Goal: Task Accomplishment & Management: Use online tool/utility

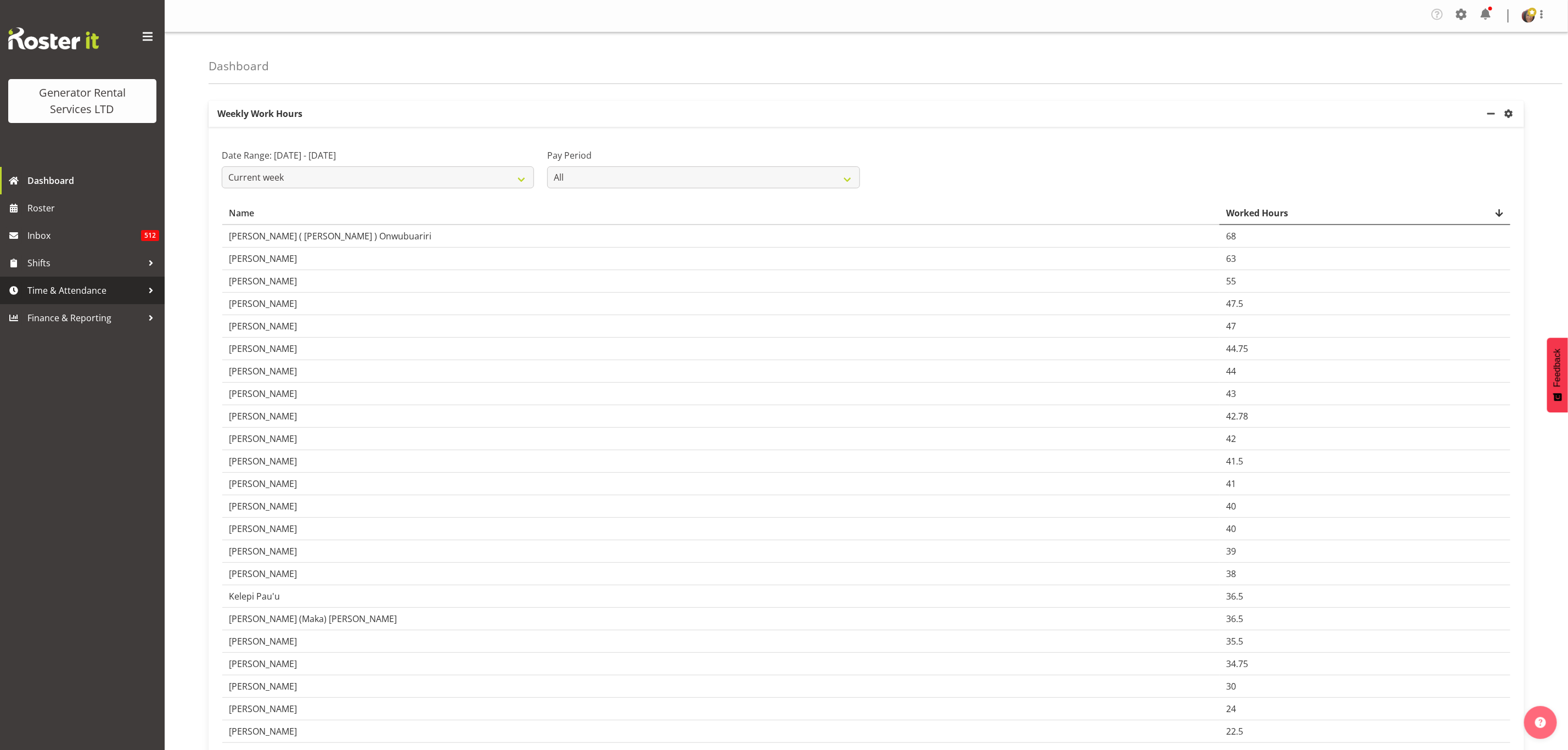
click at [56, 288] on span "Time & Attendance" at bounding box center [85, 290] width 115 height 17
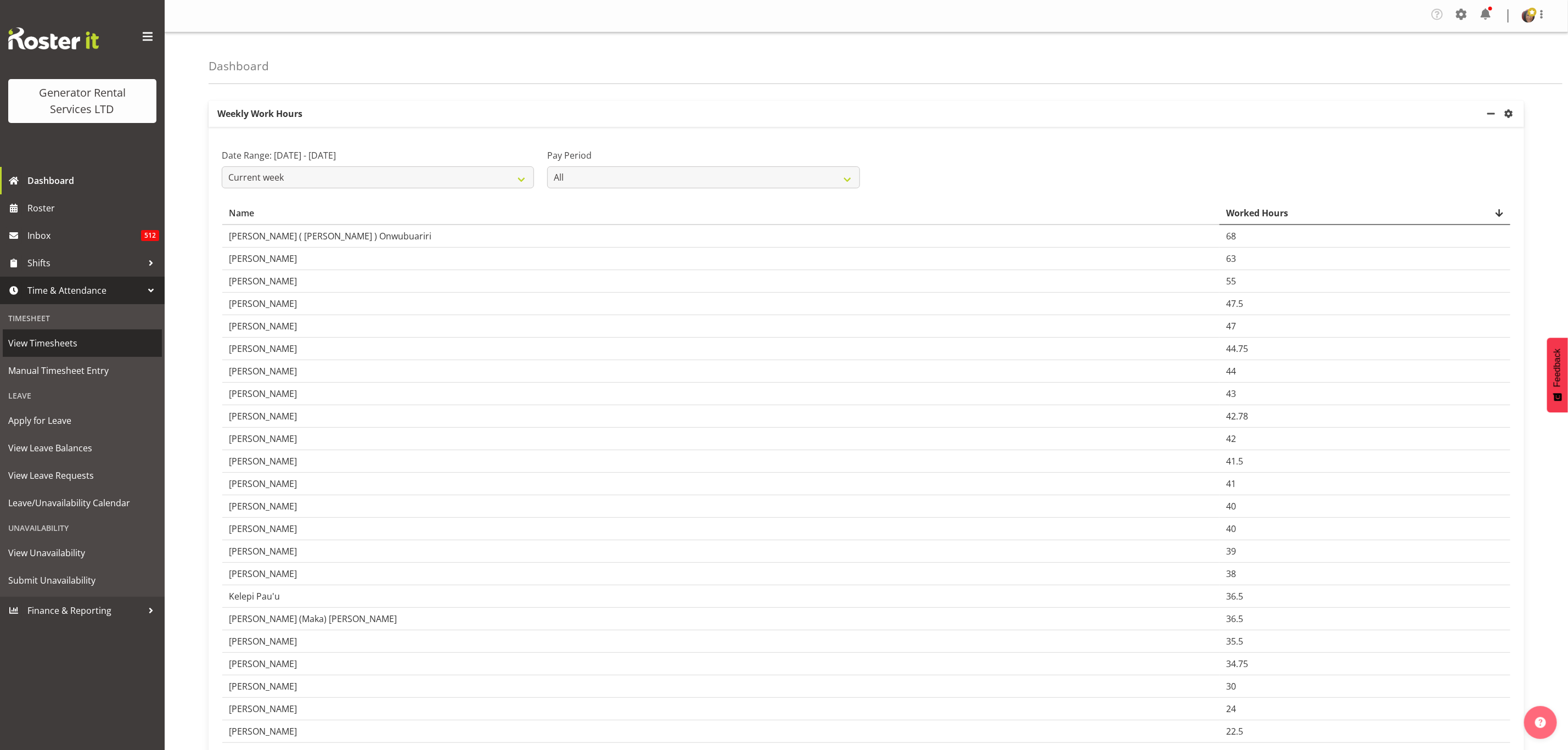
click at [50, 346] on span "View Timesheets" at bounding box center [82, 343] width 149 height 17
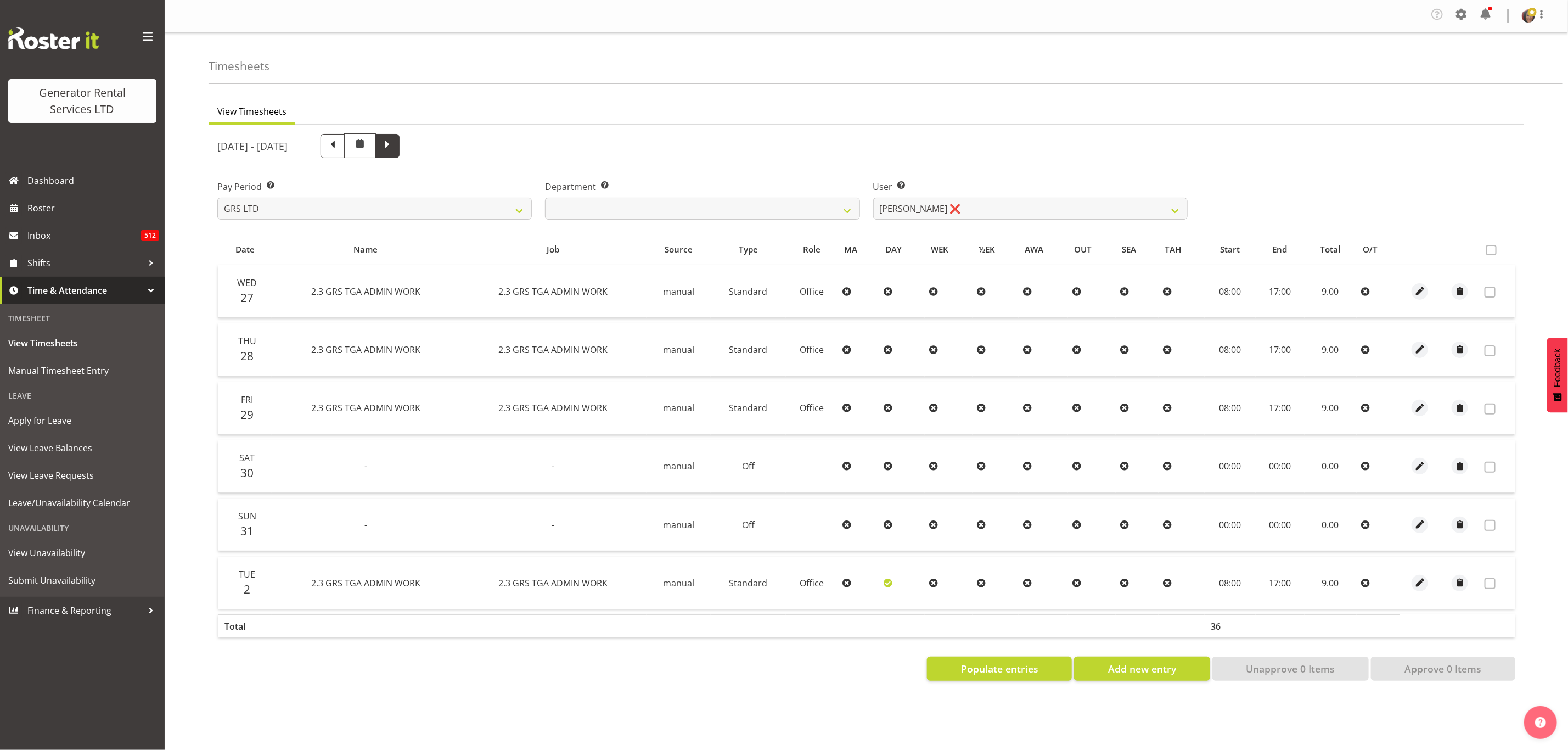
click at [395, 144] on span at bounding box center [387, 145] width 14 height 14
select select
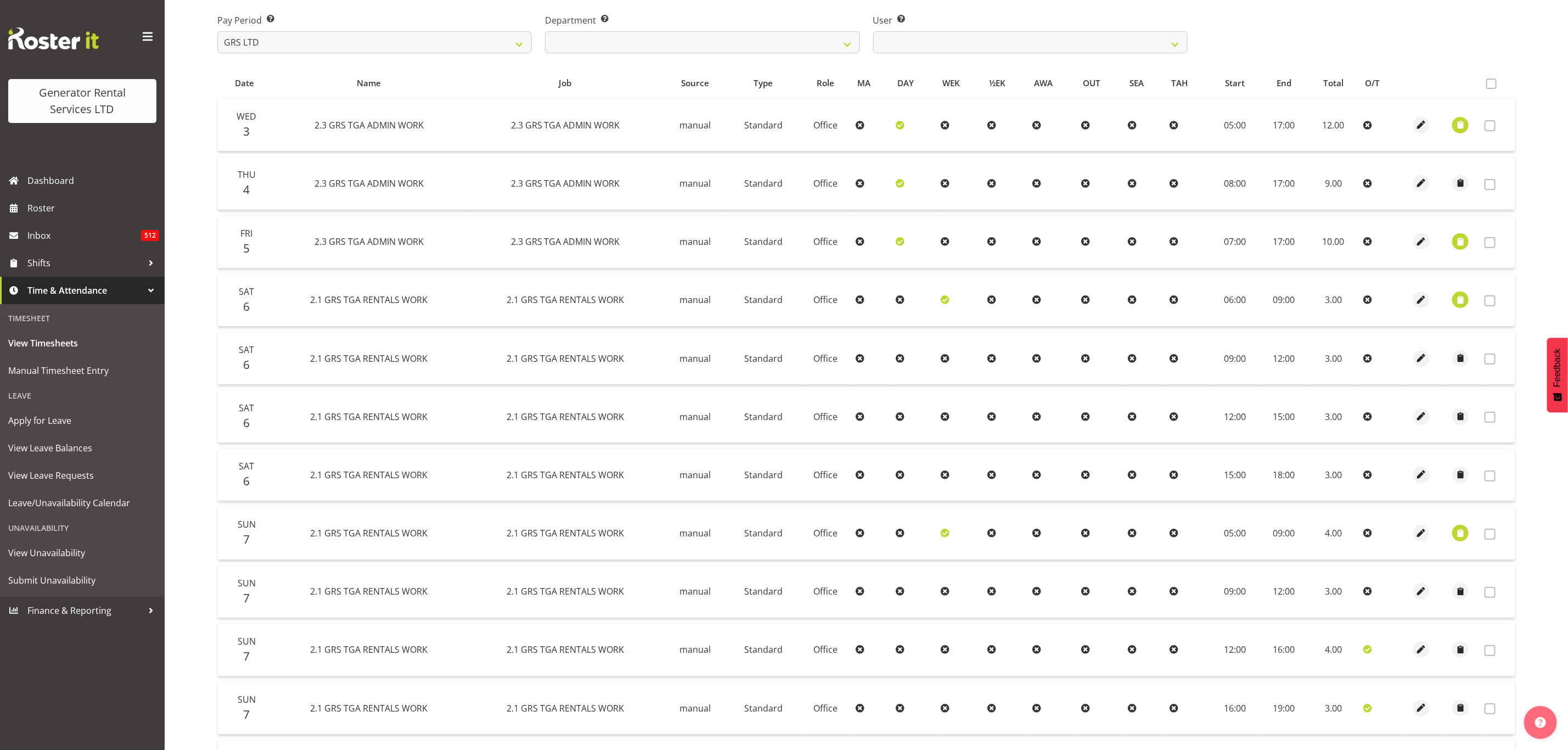
scroll to position [116, 0]
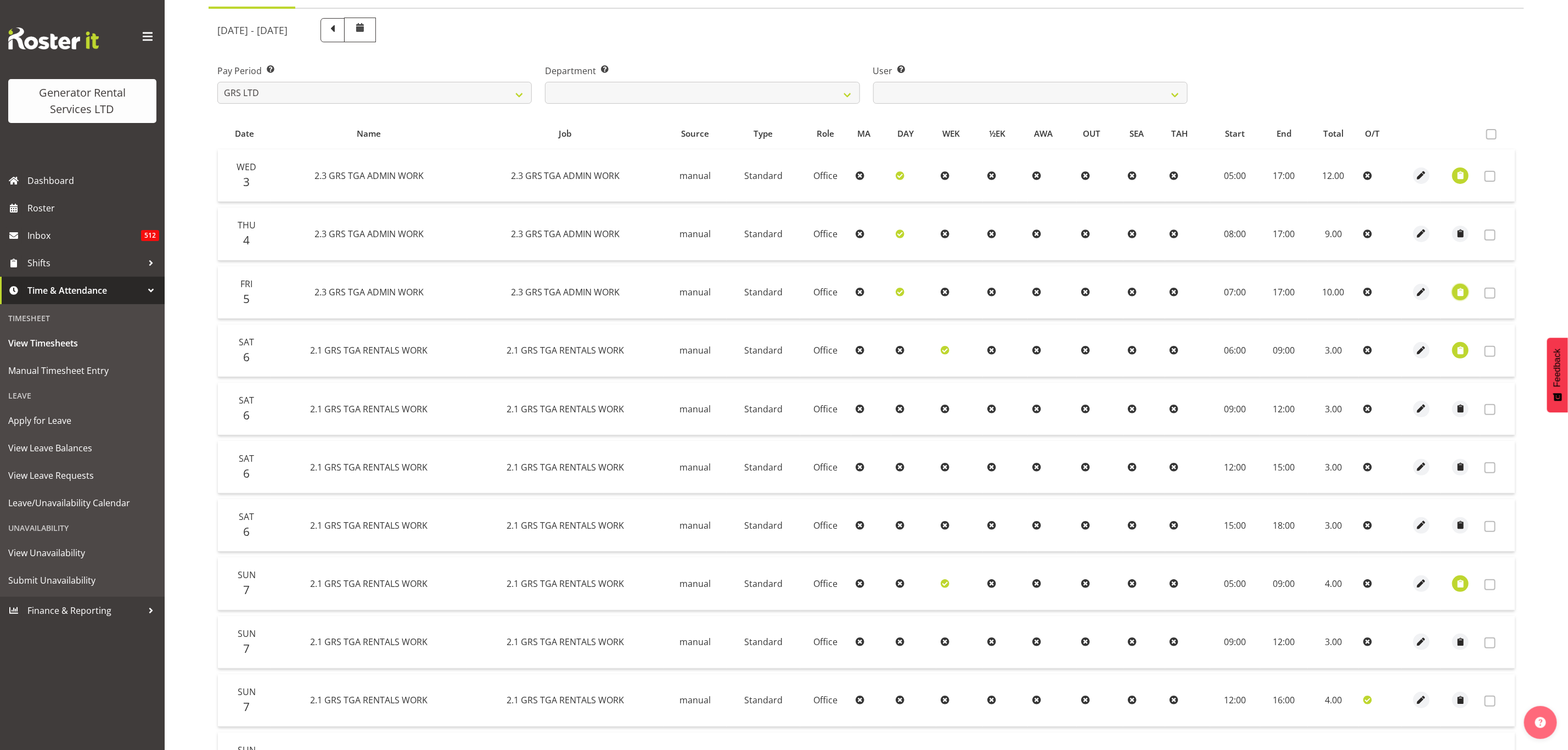
click at [1454, 288] on span "button" at bounding box center [1461, 292] width 13 height 13
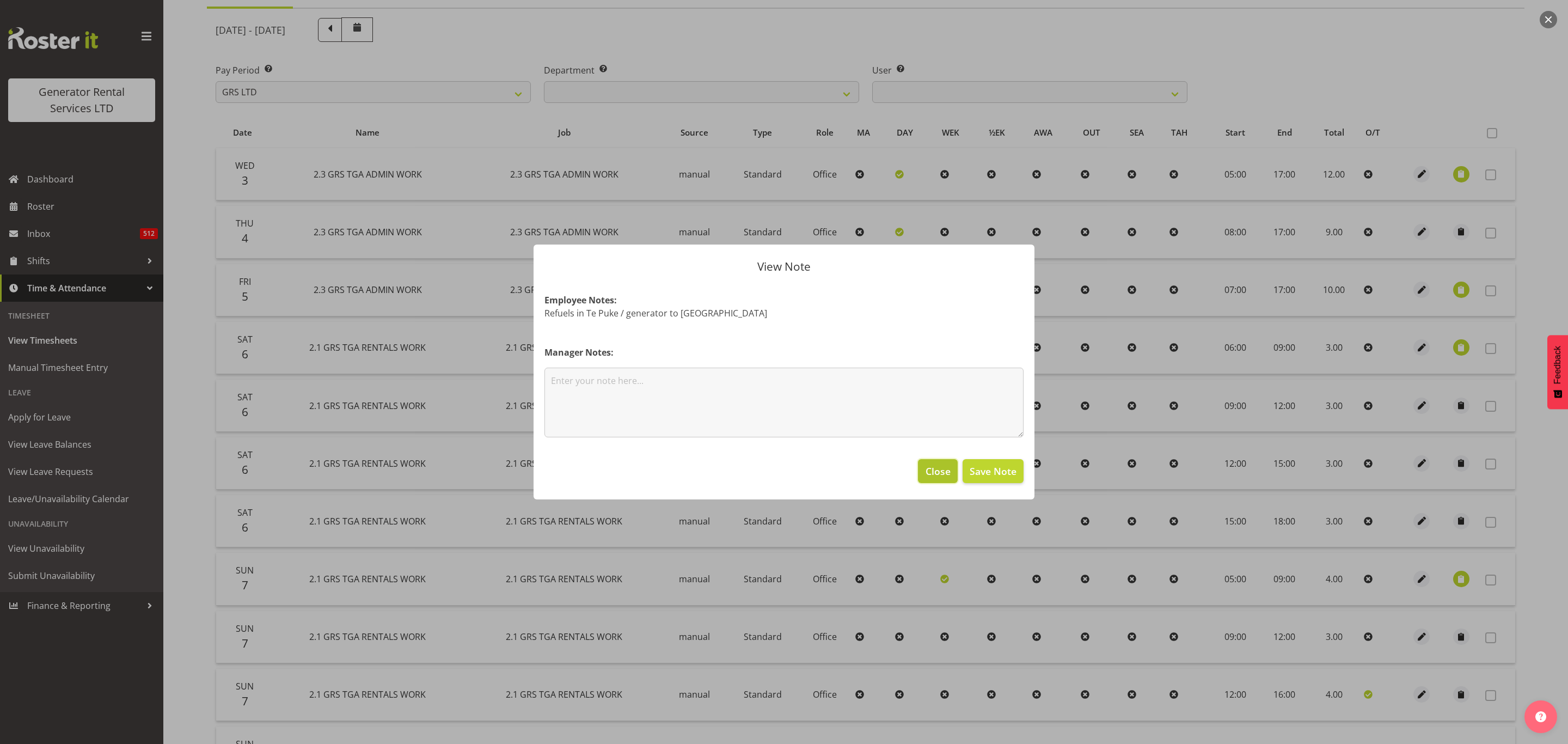
click at [936, 464] on span "Close" at bounding box center [938, 471] width 25 height 14
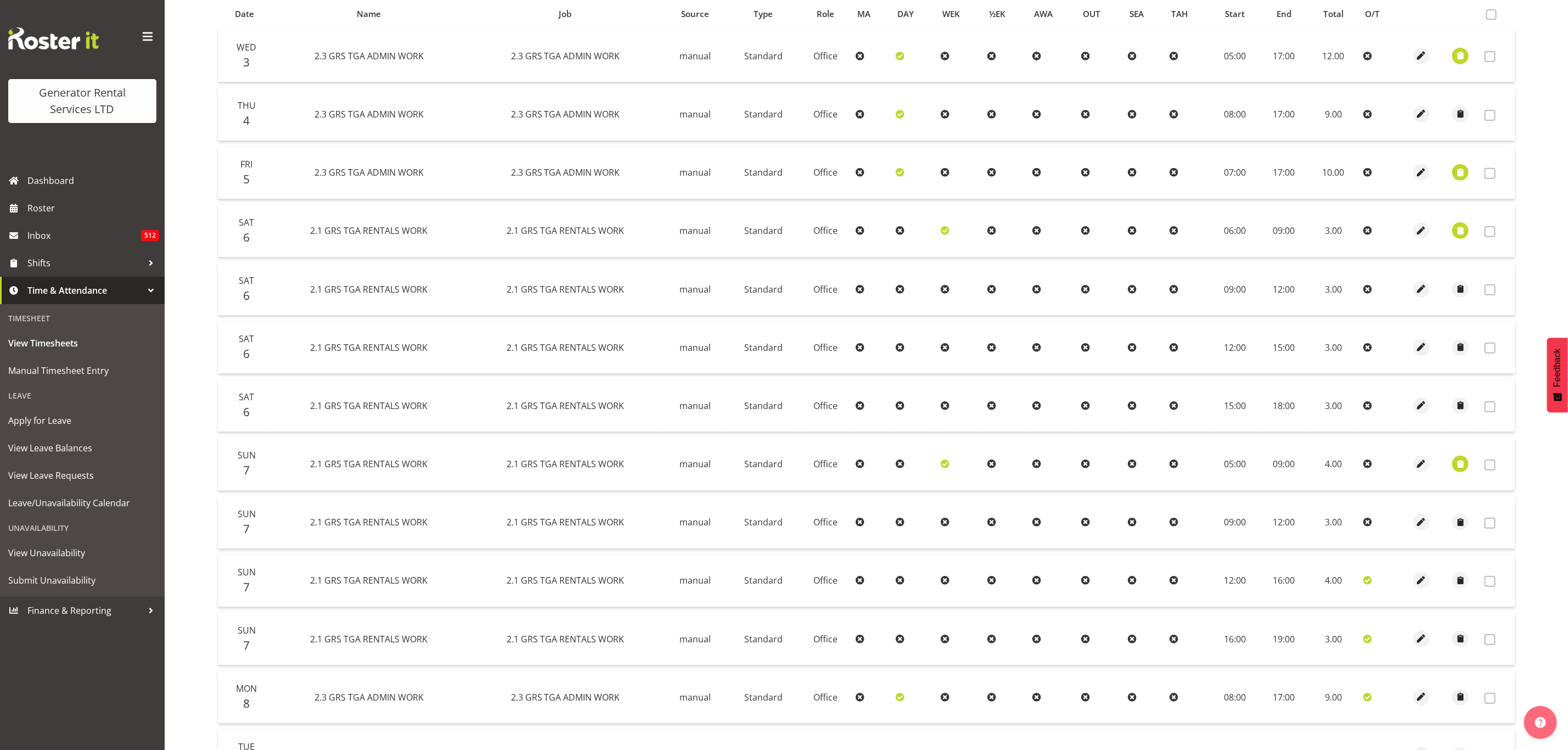
scroll to position [363, 0]
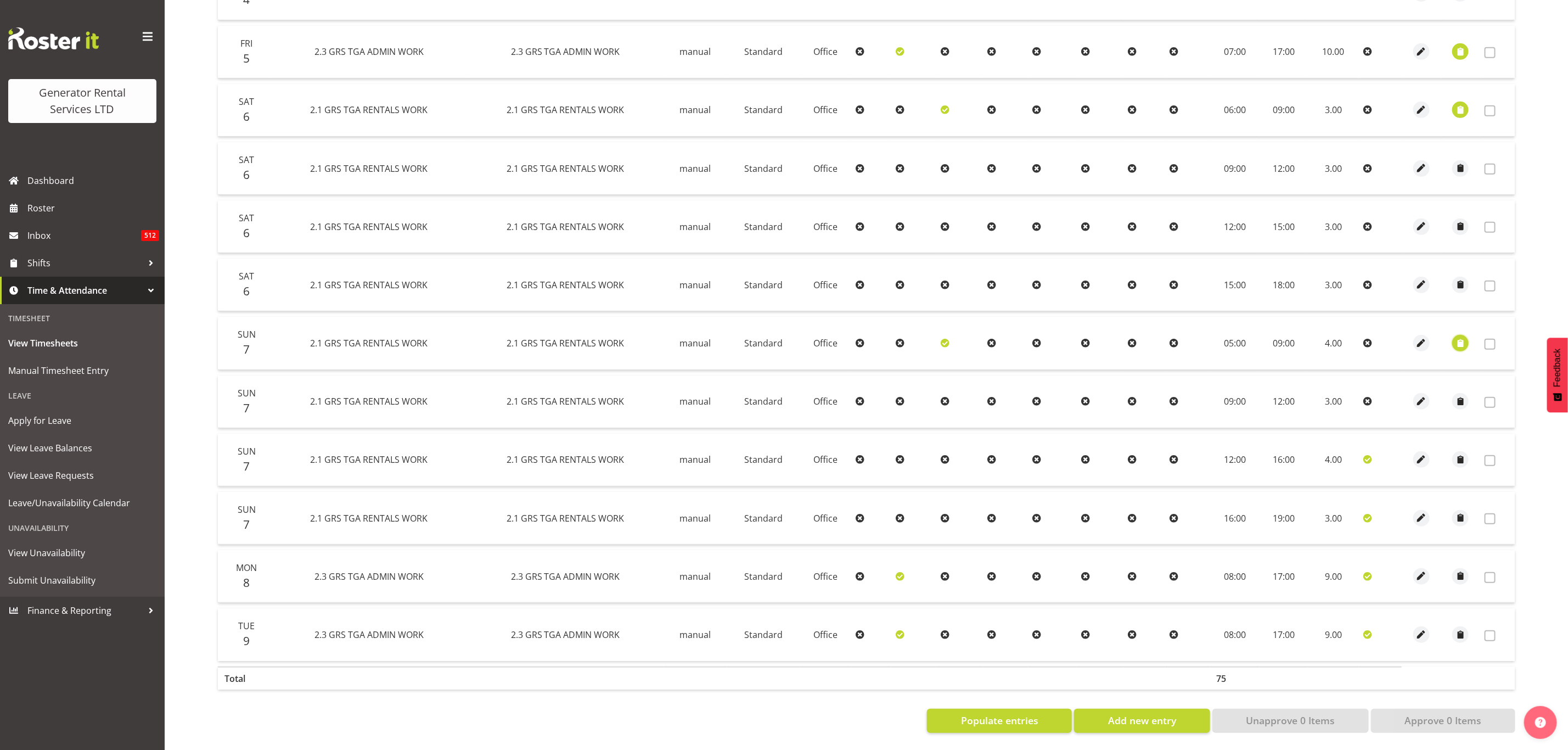
click at [1456, 337] on span "button" at bounding box center [1461, 343] width 13 height 13
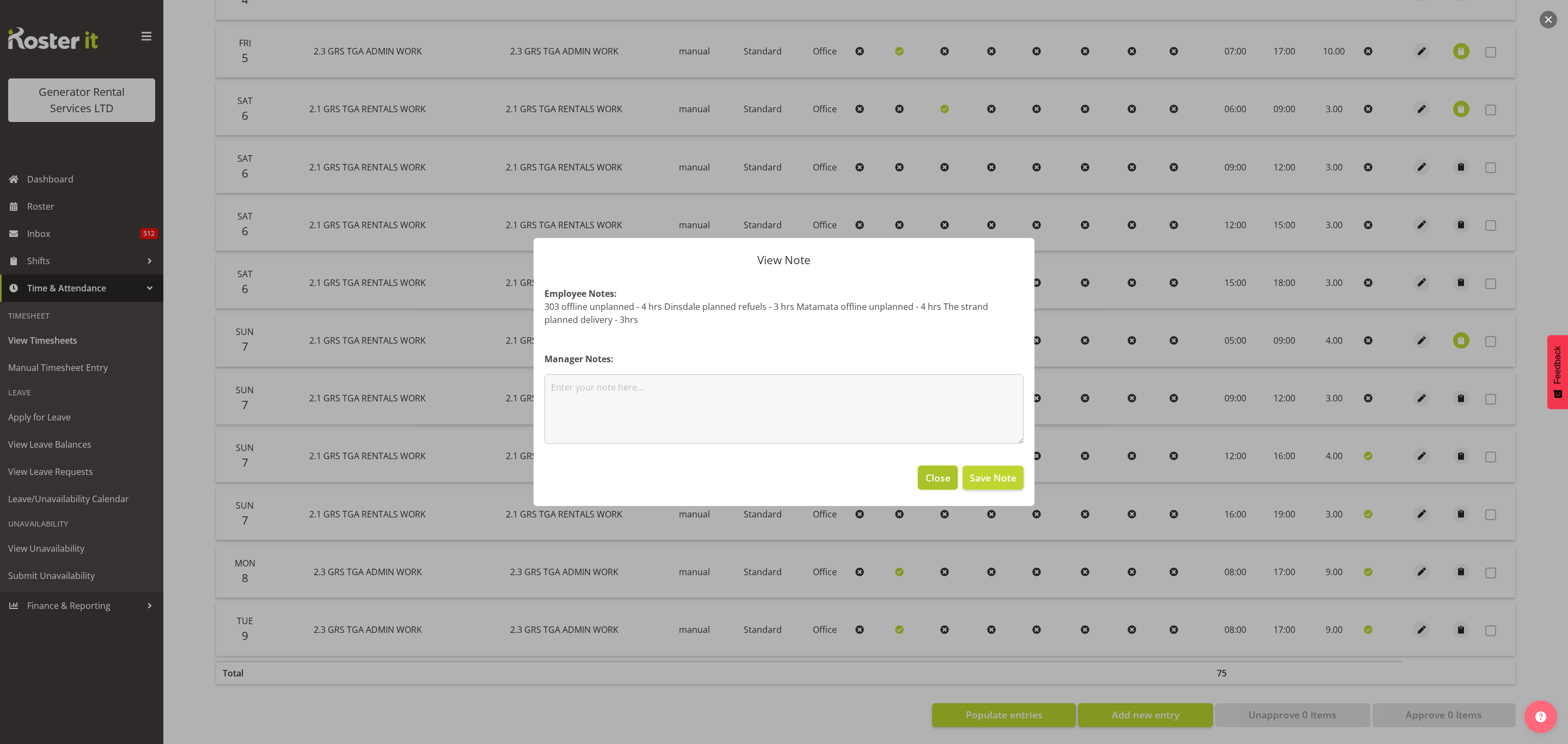
click at [928, 476] on span "Close" at bounding box center [938, 477] width 25 height 14
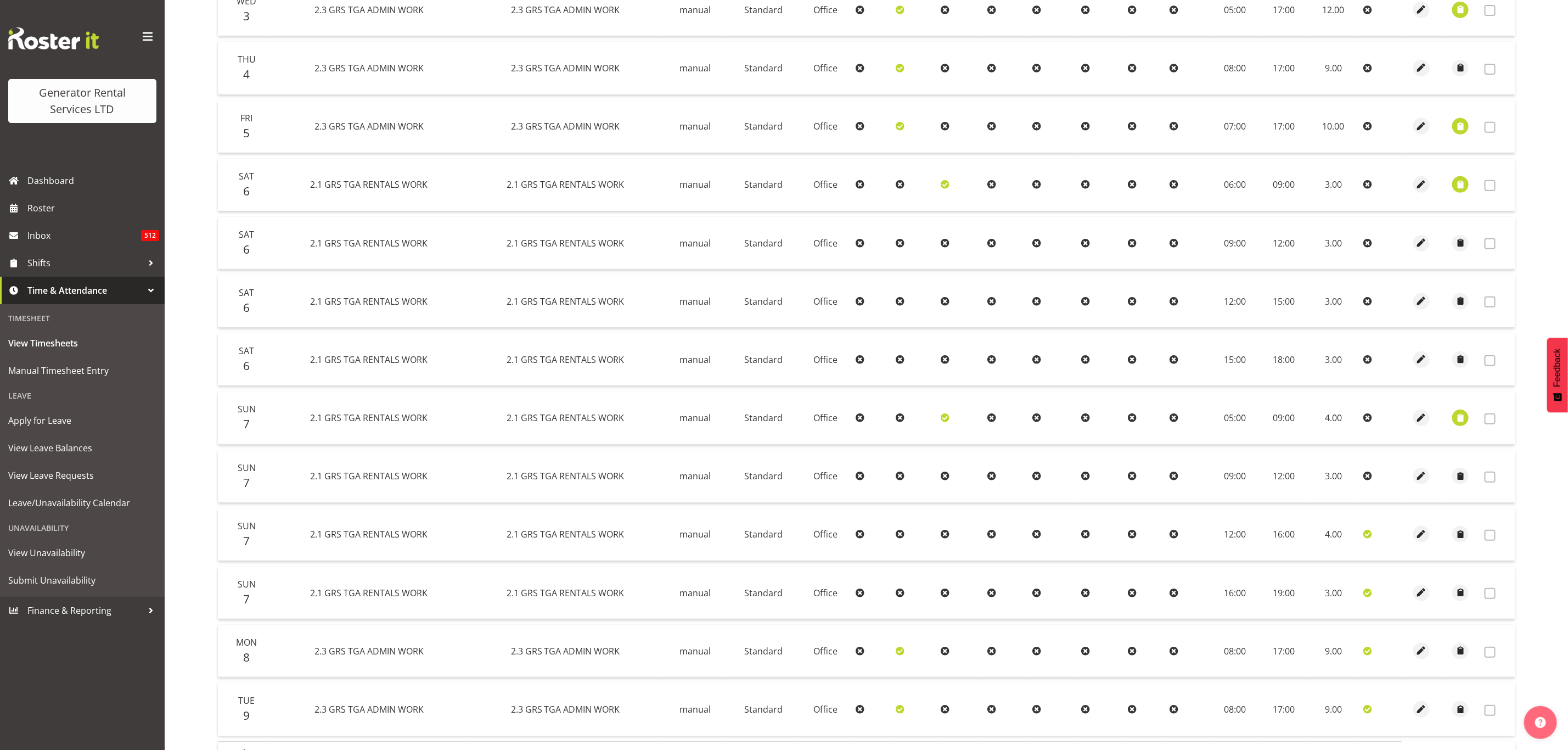
scroll to position [280, 0]
click at [1473, 185] on td at bounding box center [1461, 186] width 39 height 53
click at [1466, 184] on span "button" at bounding box center [1461, 185] width 13 height 13
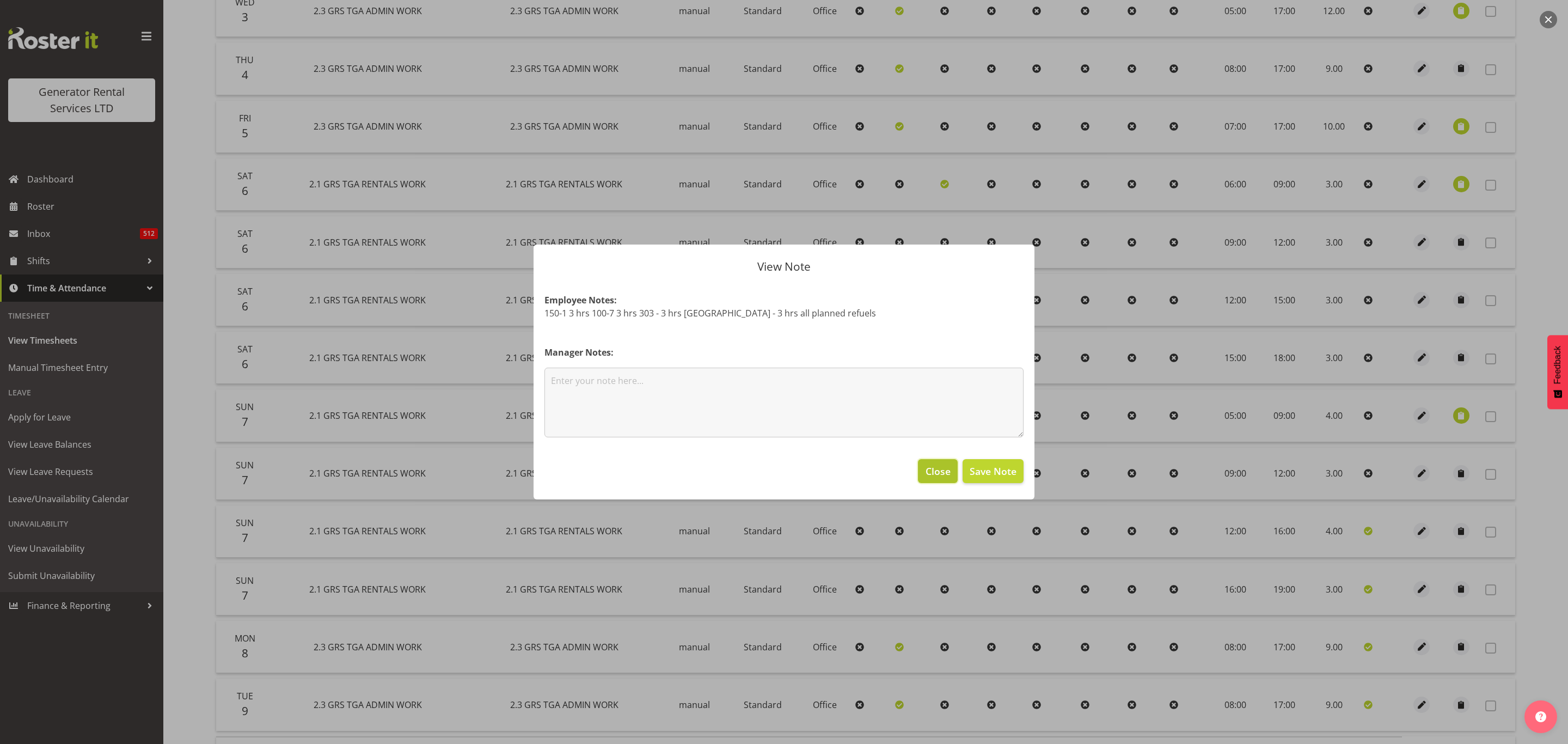
click at [939, 471] on span "Close" at bounding box center [938, 471] width 25 height 14
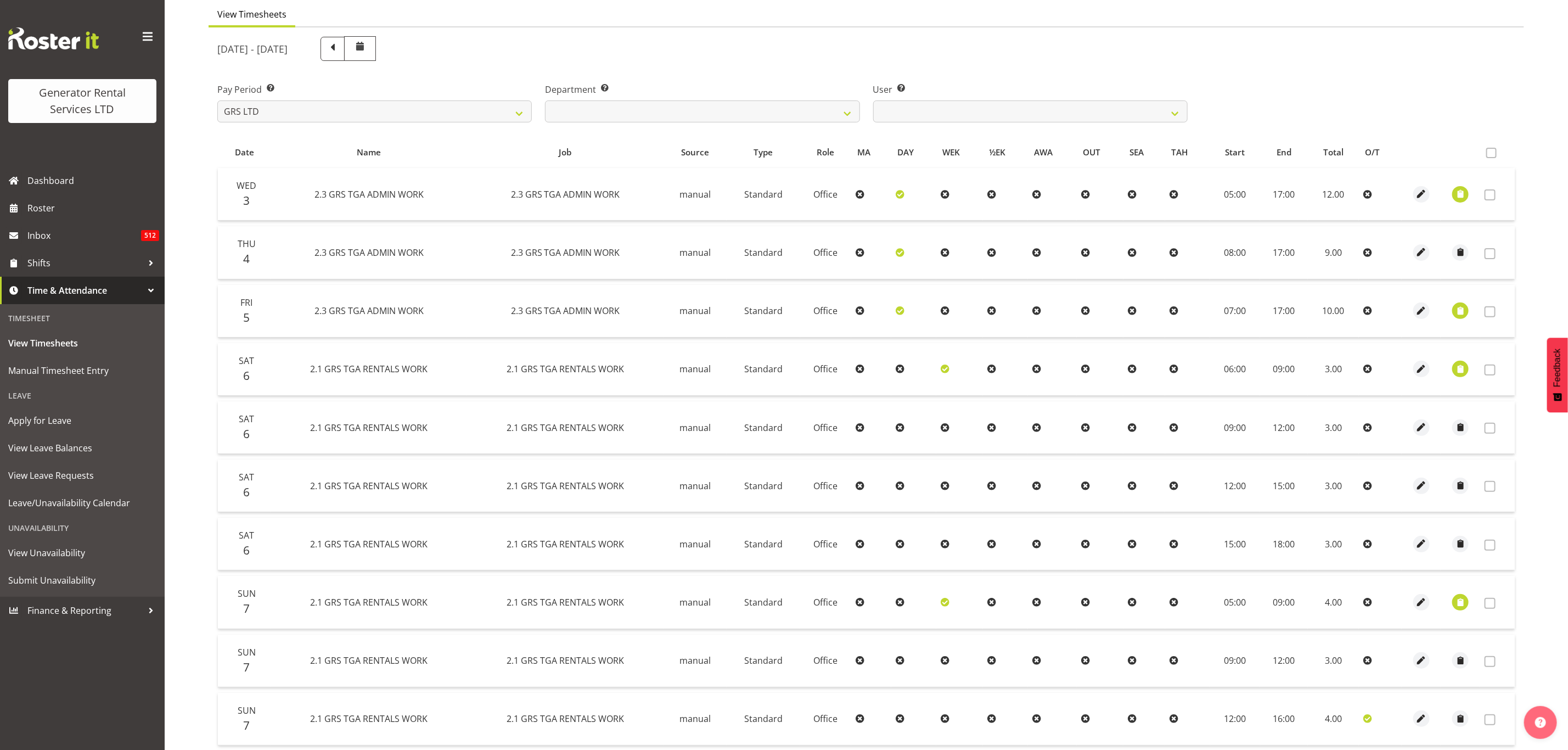
scroll to position [0, 0]
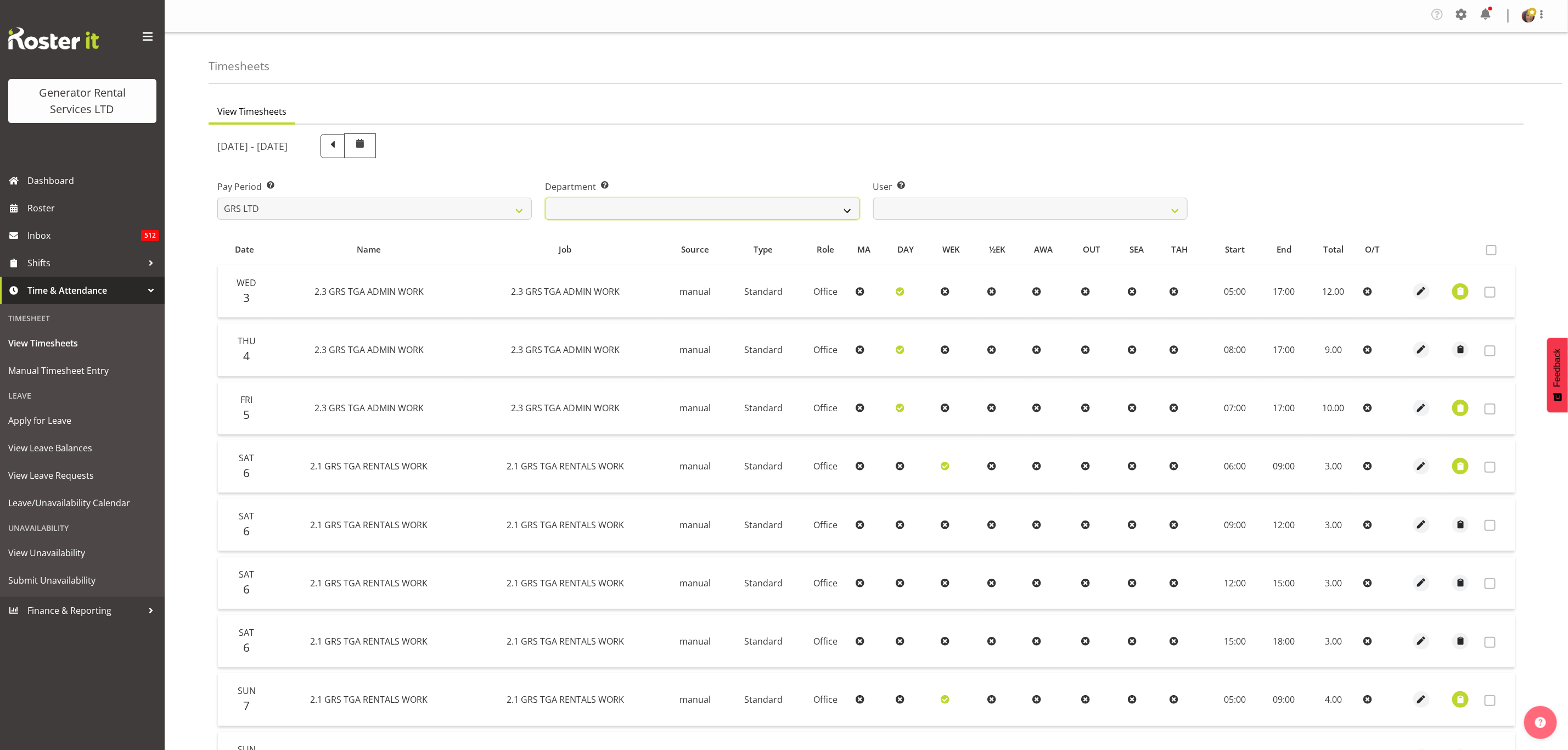
click at [697, 211] on select "GRS ADMIN TGA GRS HIRE TGA GRS SALES TGA" at bounding box center [702, 209] width 315 height 22
select select "21"
click at [545, 198] on select "GRS ADMIN TGA GRS HIRE TGA GRS SALES TGA" at bounding box center [702, 209] width 315 height 22
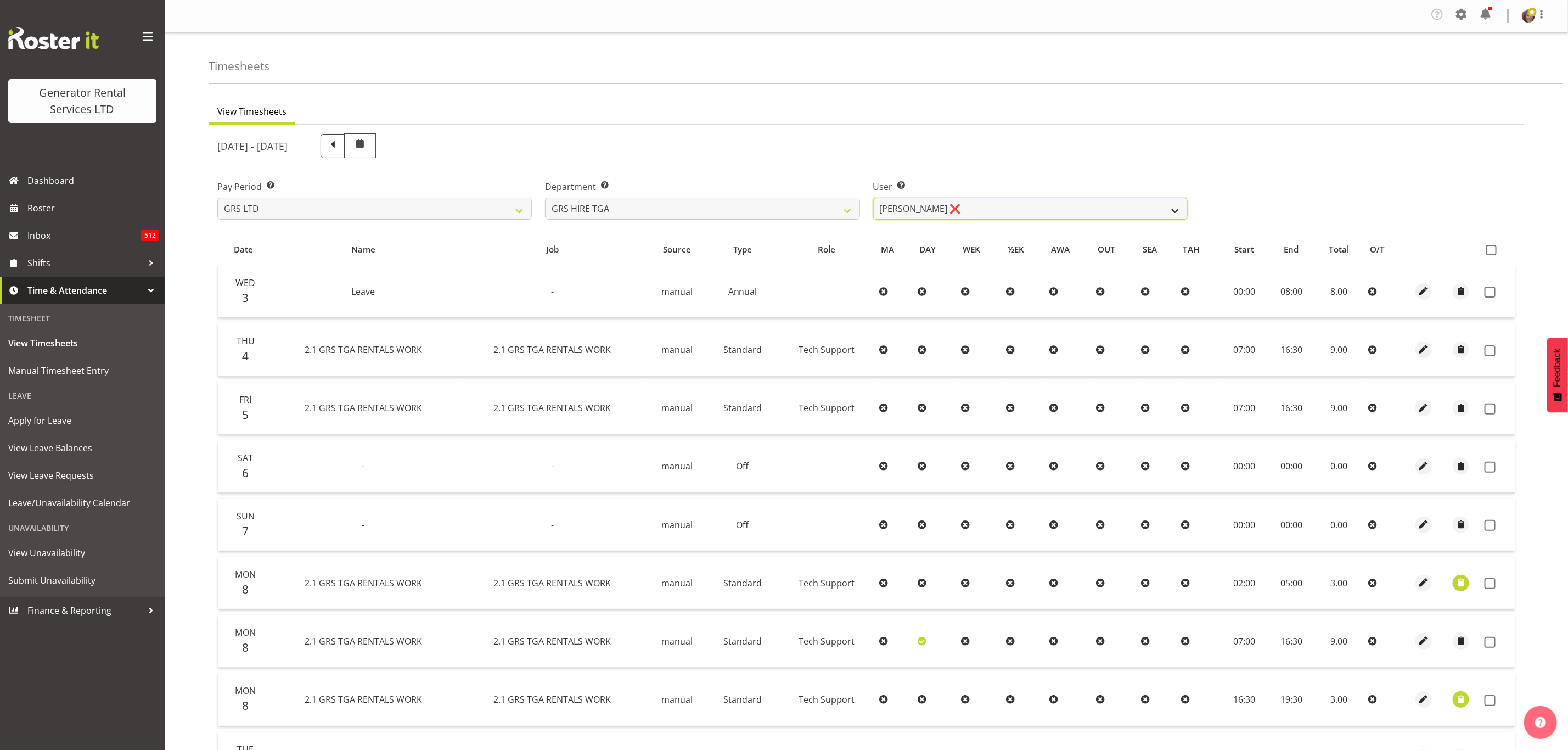
click at [930, 204] on select "[PERSON_NAME] ❌ [PERSON_NAME] ❌ [PERSON_NAME] ❌ [PERSON_NAME] ❌ [PERSON_NAME] ❌" at bounding box center [1030, 209] width 315 height 22
select select "195"
click at [873, 198] on select "[PERSON_NAME] ❌ [PERSON_NAME] ❌ [PERSON_NAME] ❌ [PERSON_NAME] ❌ [PERSON_NAME] ❌" at bounding box center [1030, 209] width 315 height 22
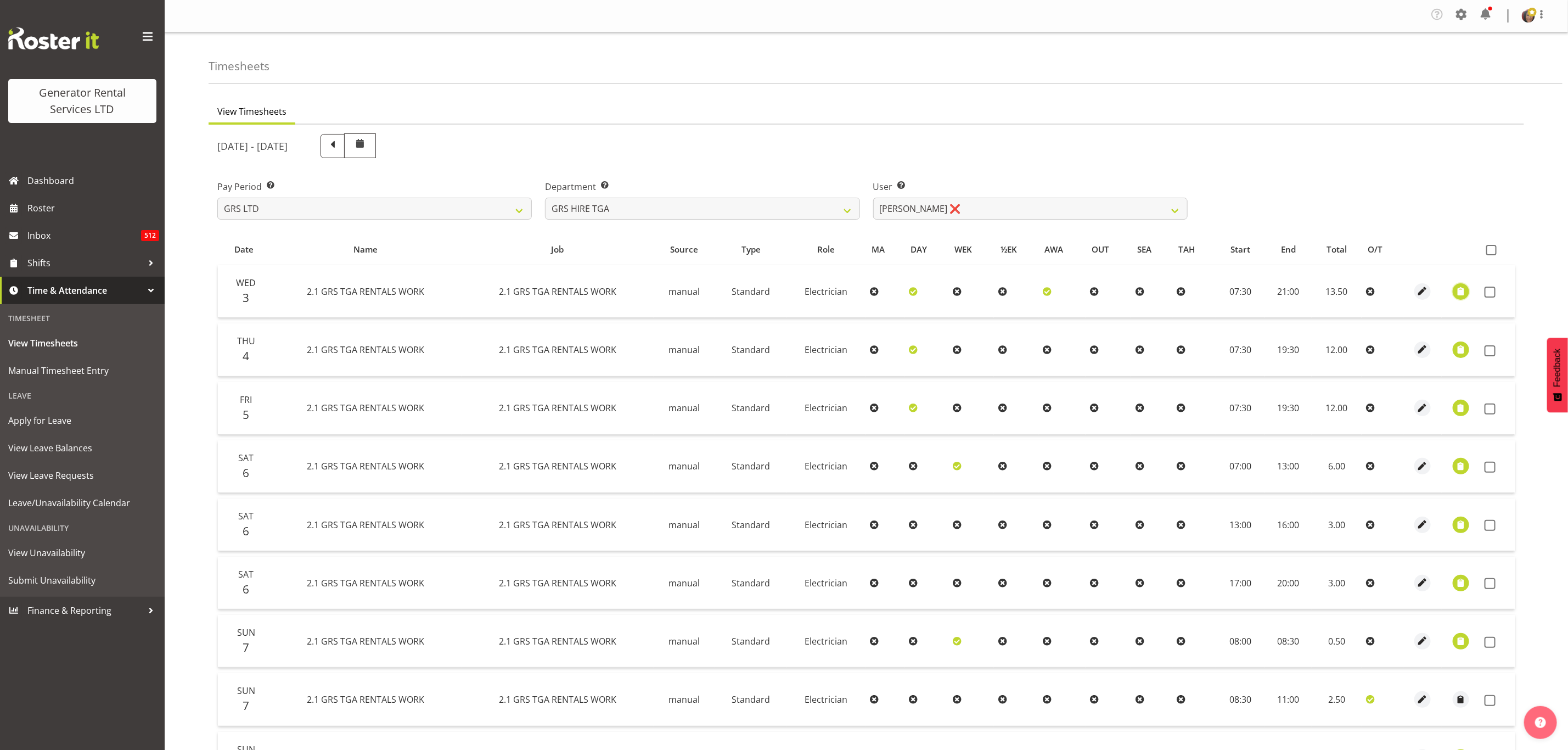
click at [1464, 285] on span "button" at bounding box center [1461, 291] width 13 height 13
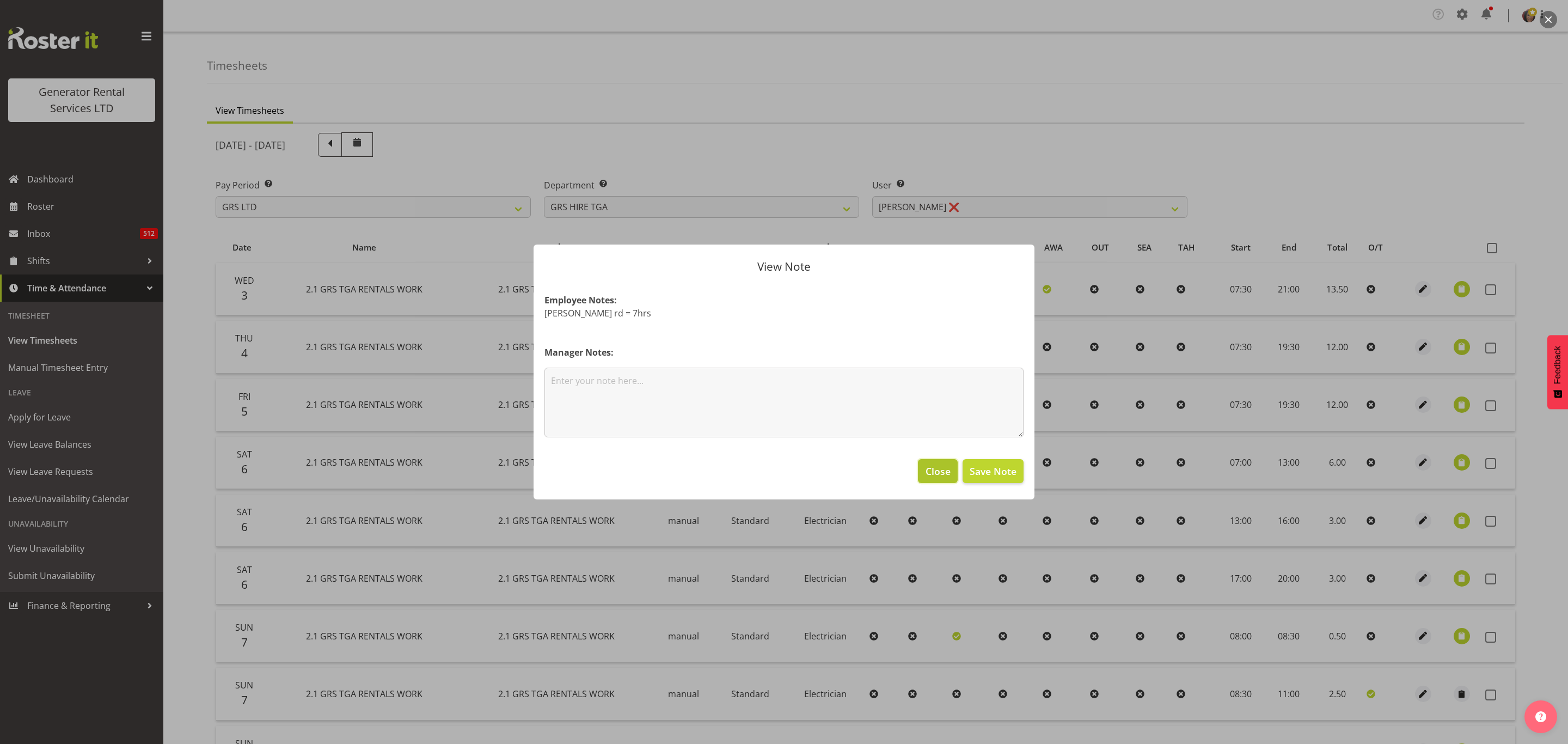
click at [934, 477] on span "Close" at bounding box center [938, 471] width 25 height 14
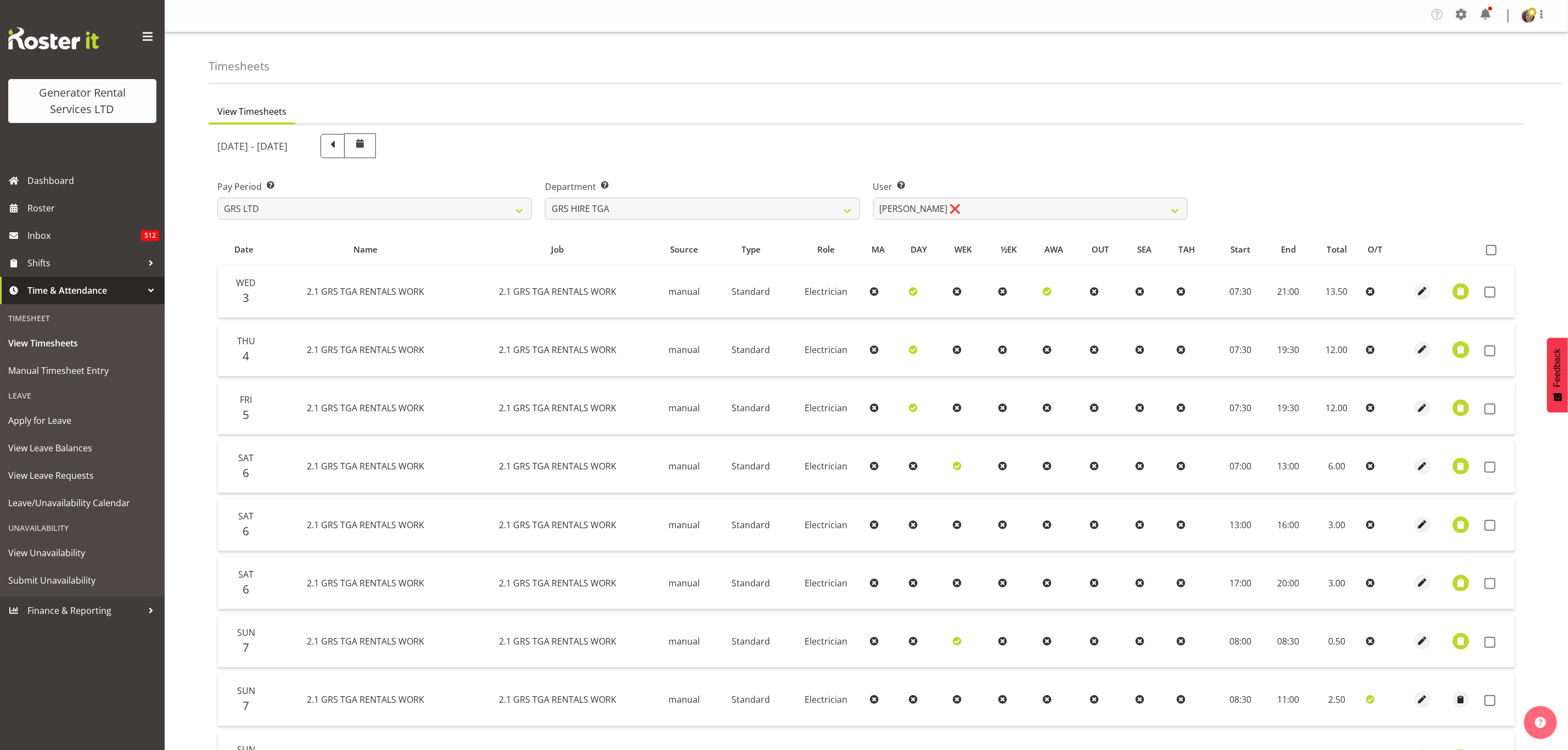
click at [1462, 349] on span "button" at bounding box center [1461, 349] width 13 height 13
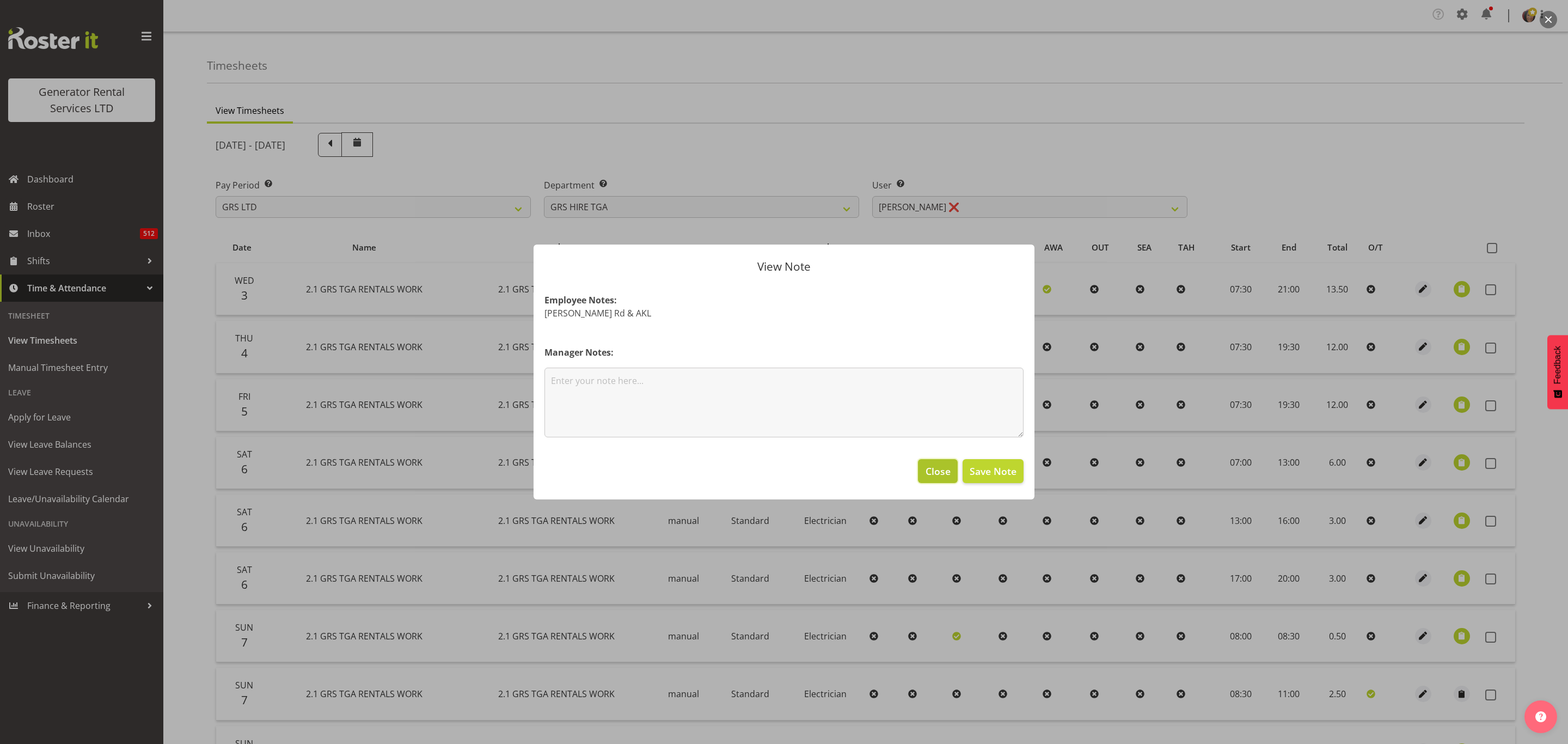
click at [938, 480] on button "Close" at bounding box center [937, 471] width 39 height 24
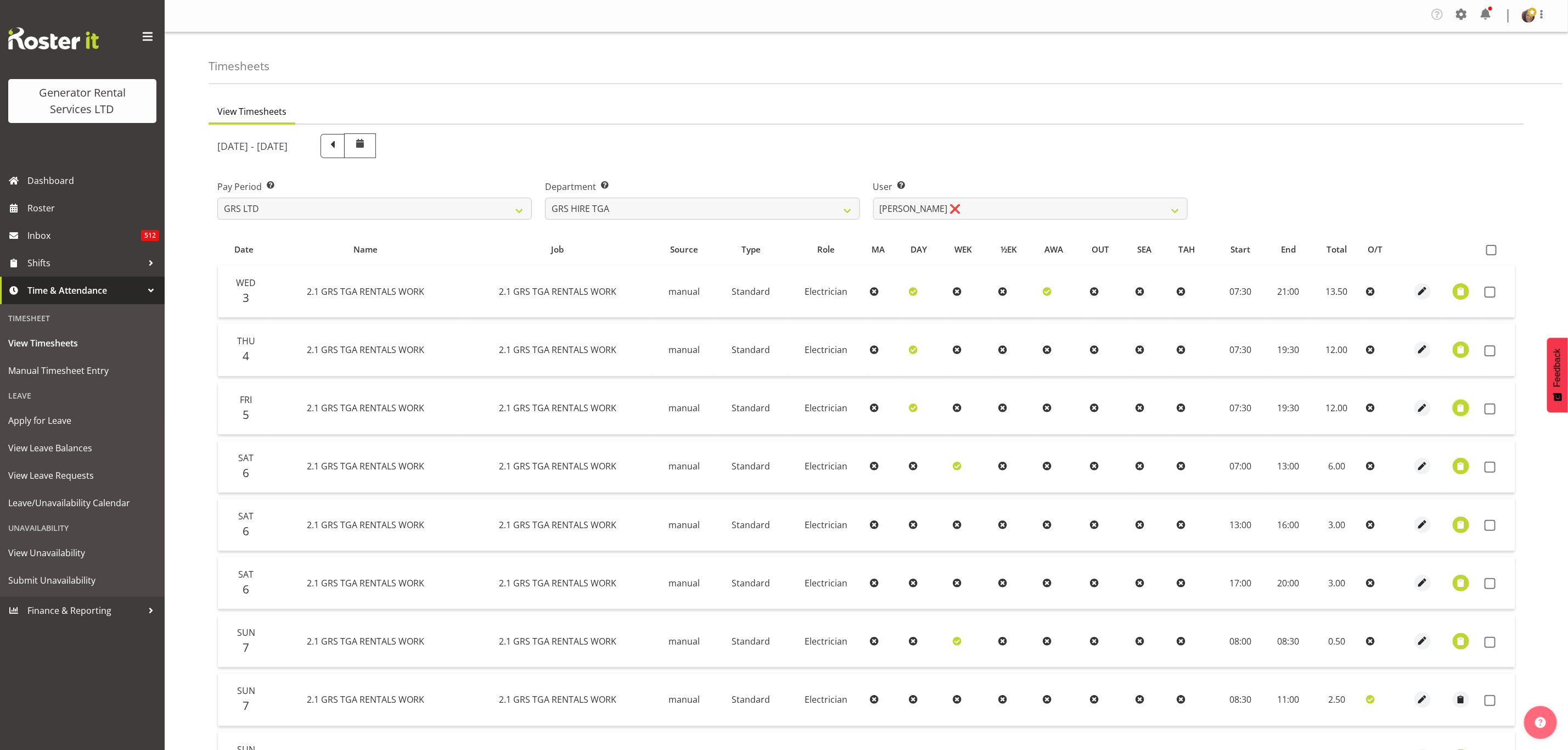
click at [1461, 408] on span "button" at bounding box center [1461, 408] width 13 height 13
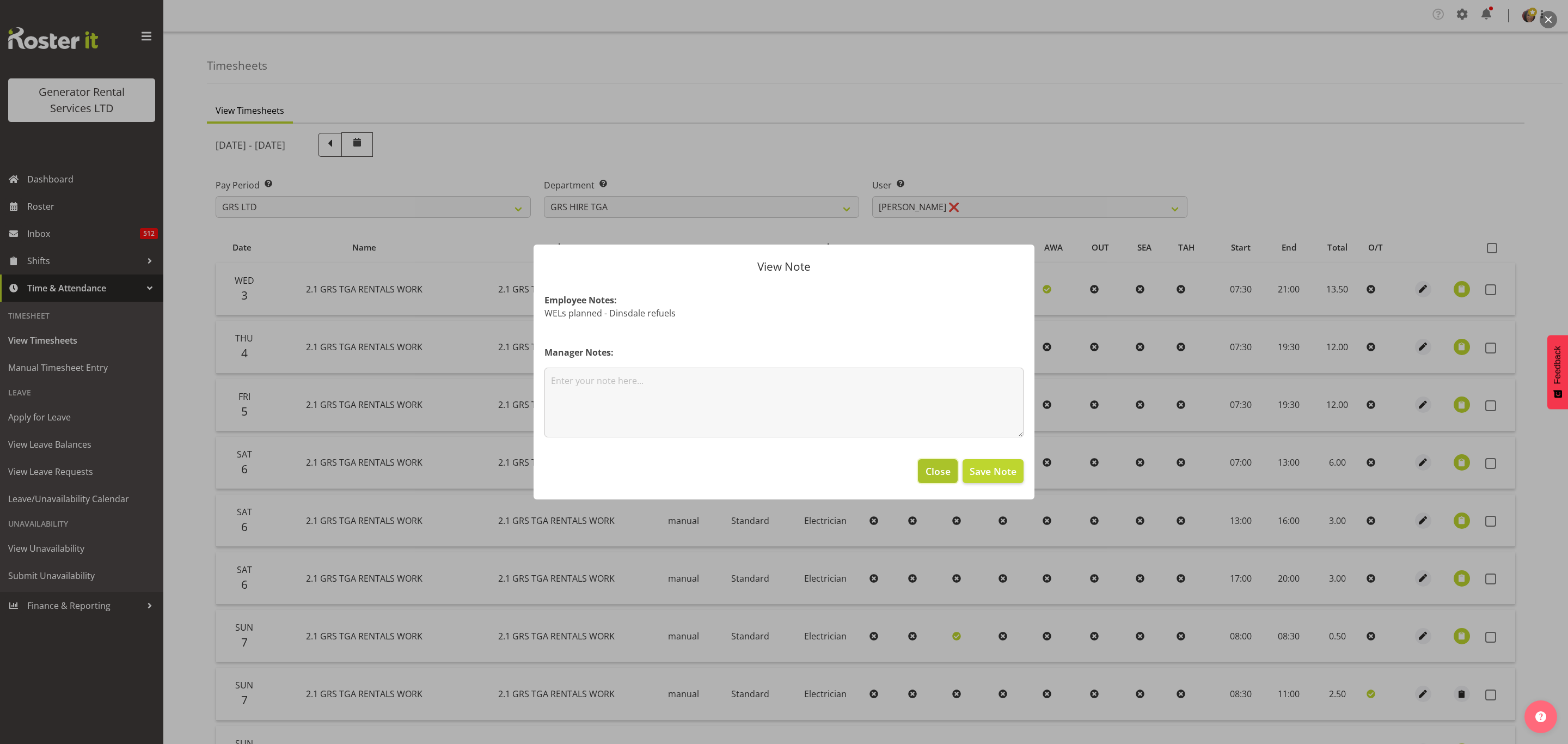
click at [943, 474] on span "Close" at bounding box center [938, 471] width 25 height 14
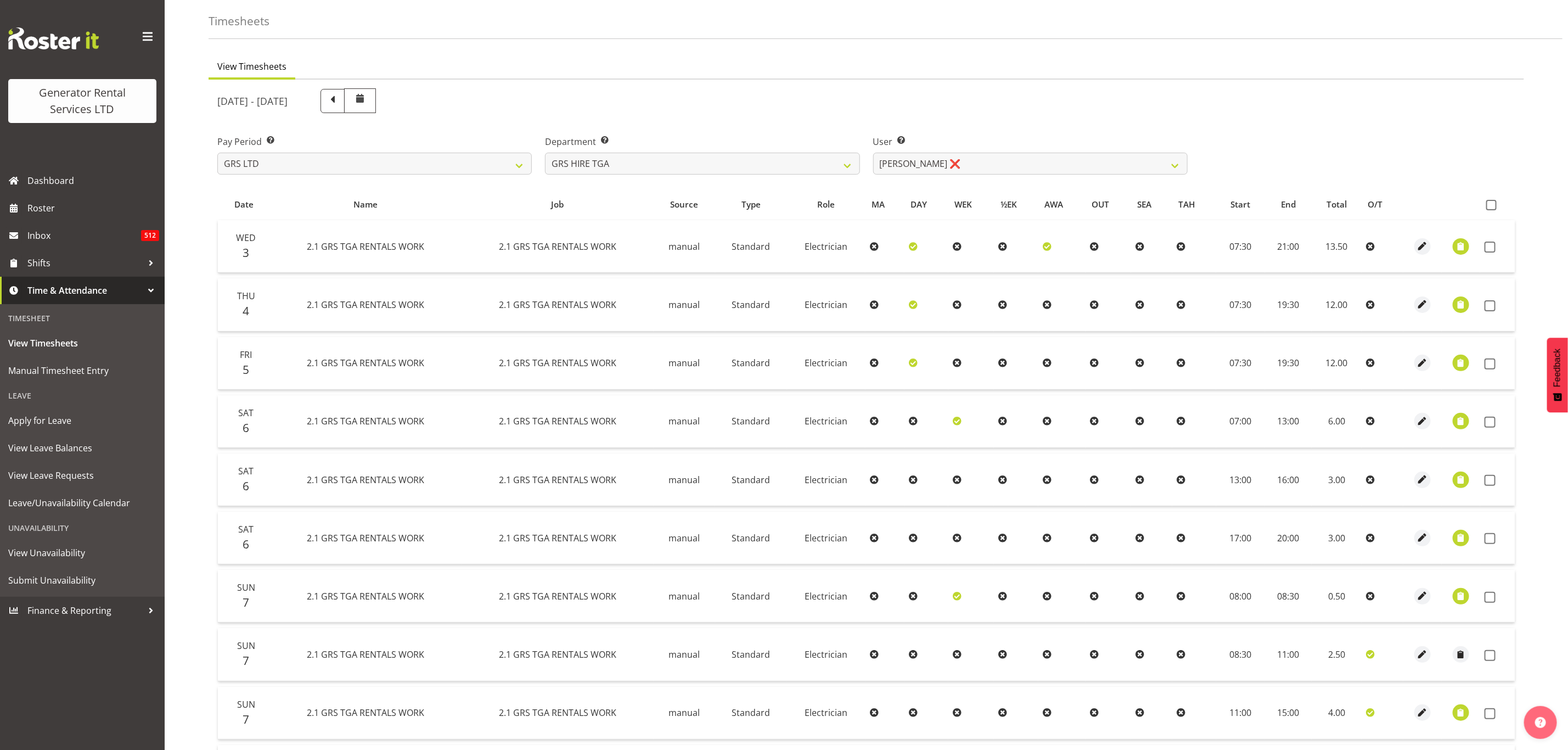
scroll to position [82, 0]
